Goal: Transaction & Acquisition: Purchase product/service

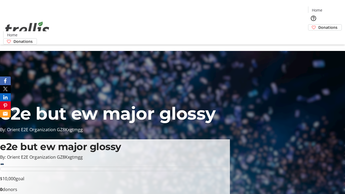
click at [318, 25] on span "Donations" at bounding box center [327, 28] width 19 height 6
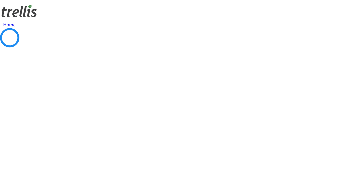
select select "CA"
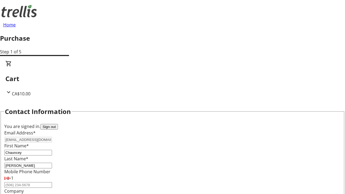
type input "[STREET_ADDRESS][PERSON_NAME]"
type input "Kelowna"
select select "BC"
type input "Kelowna"
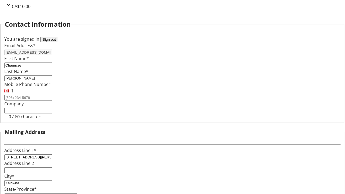
type input "V1Y 0C2"
